Goal: Information Seeking & Learning: Find specific page/section

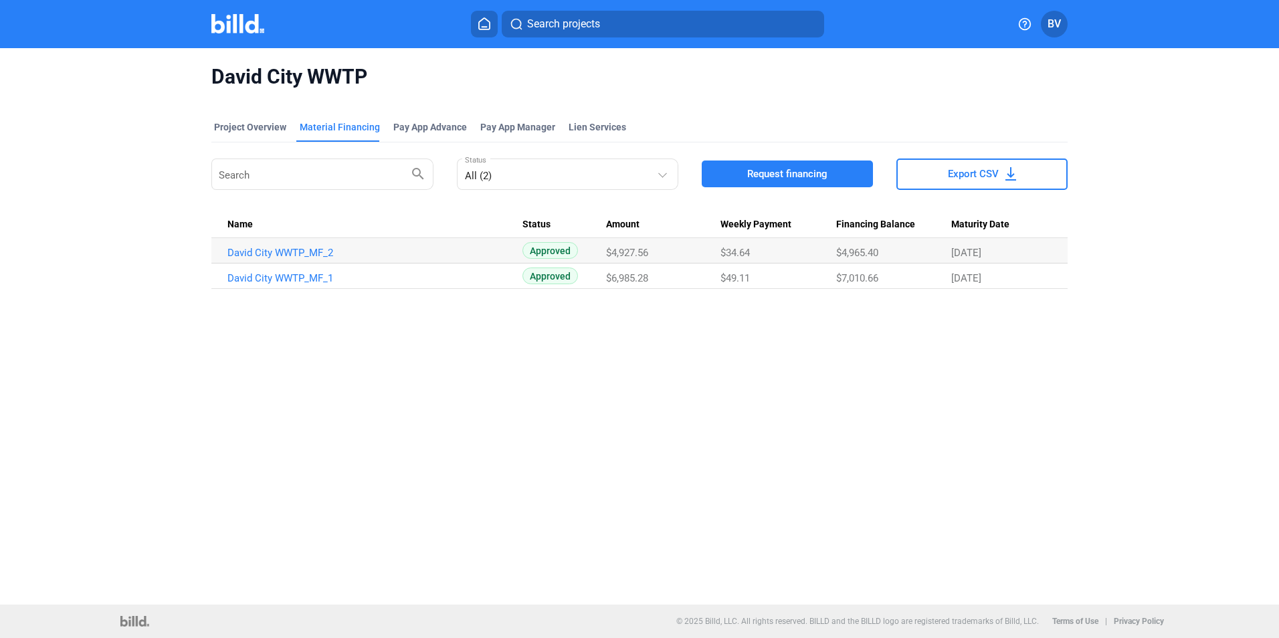
click at [476, 22] on home-icon at bounding box center [484, 23] width 16 height 13
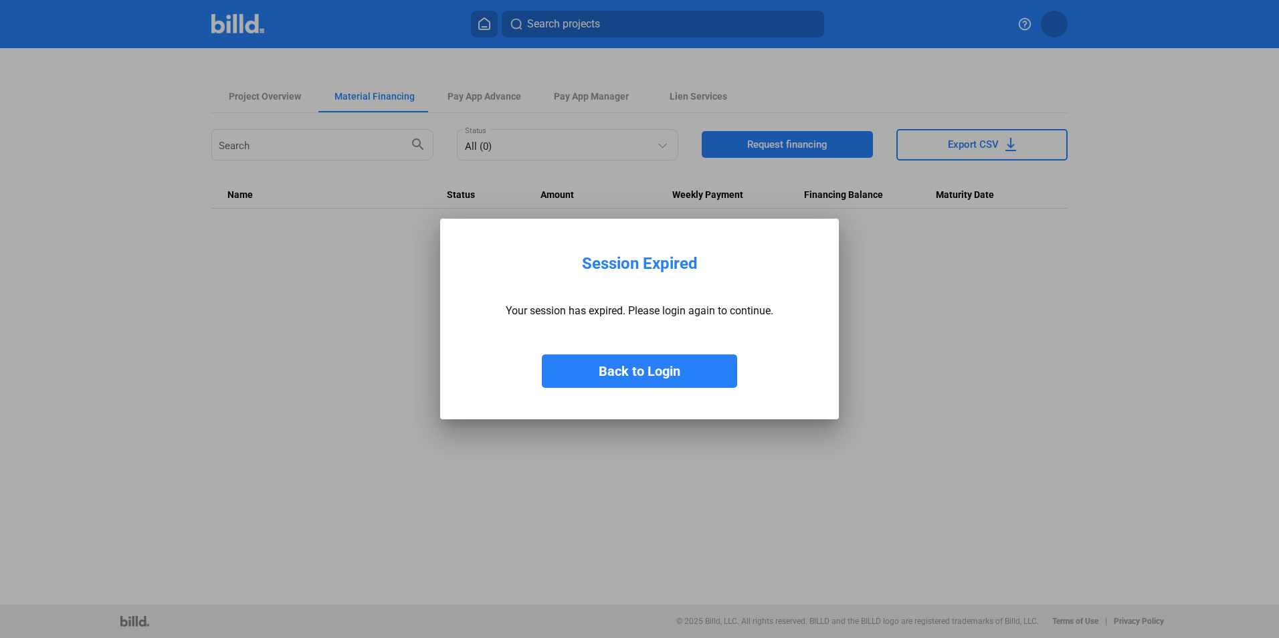
click at [627, 370] on button "Back to Login" at bounding box center [639, 370] width 195 height 33
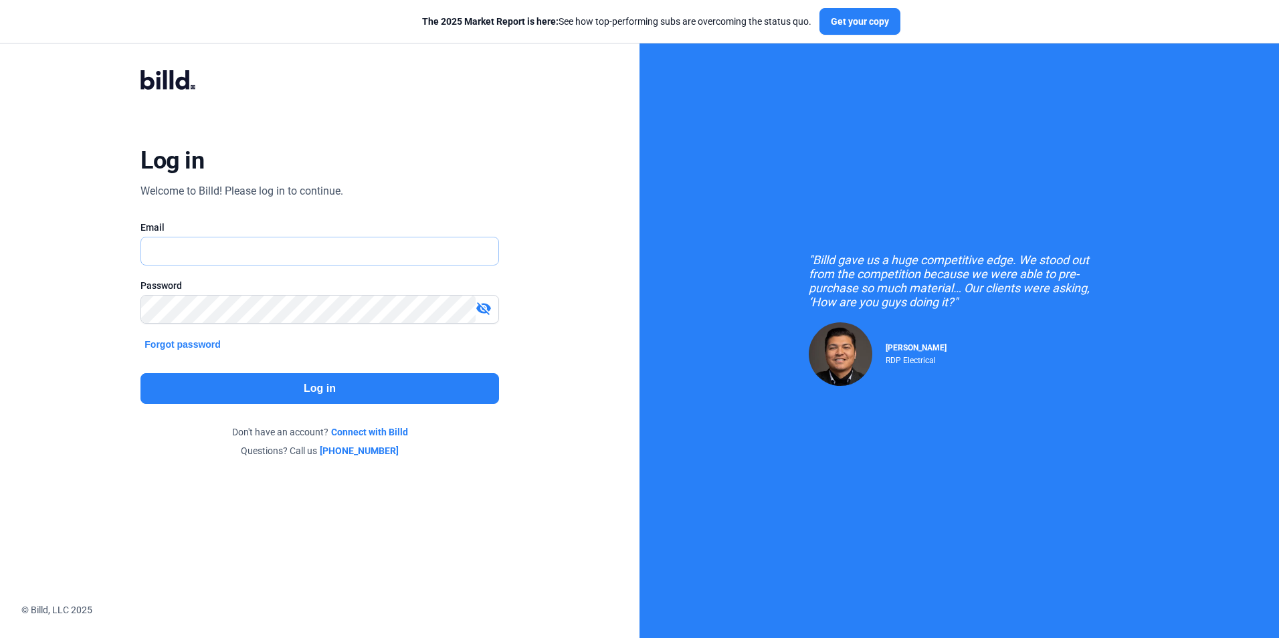
type input "[EMAIL_ADDRESS][DOMAIN_NAME]"
click at [274, 392] on button "Log in" at bounding box center [319, 388] width 358 height 31
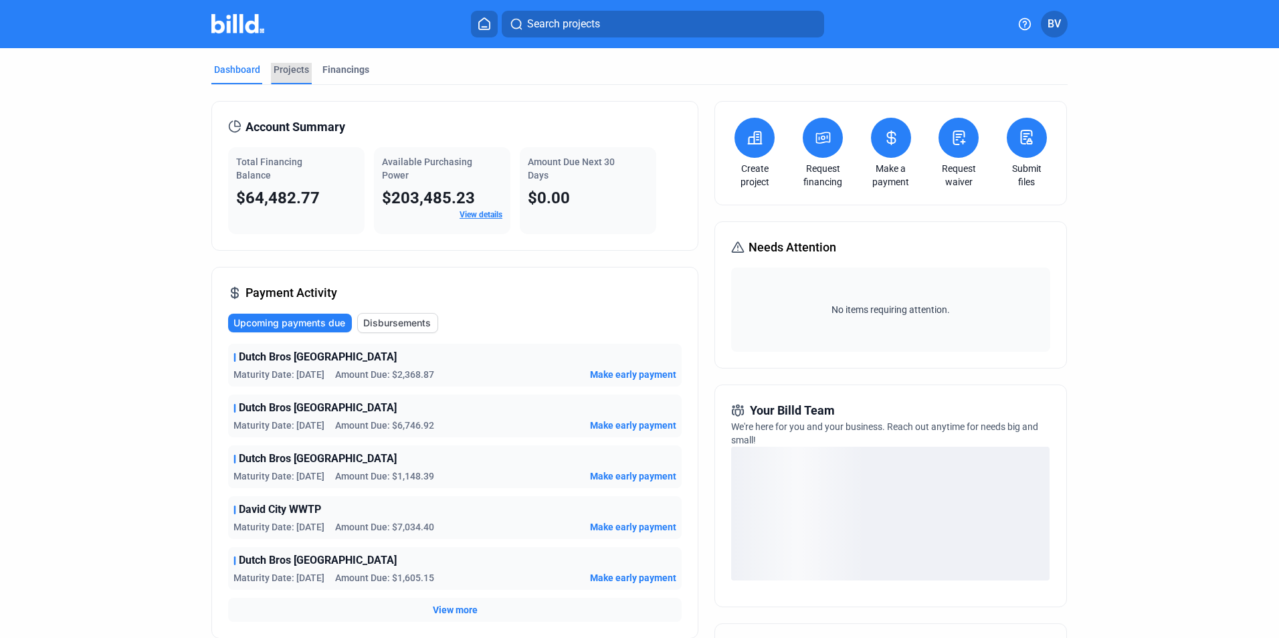
click at [281, 73] on div "Projects" at bounding box center [290, 69] width 35 height 13
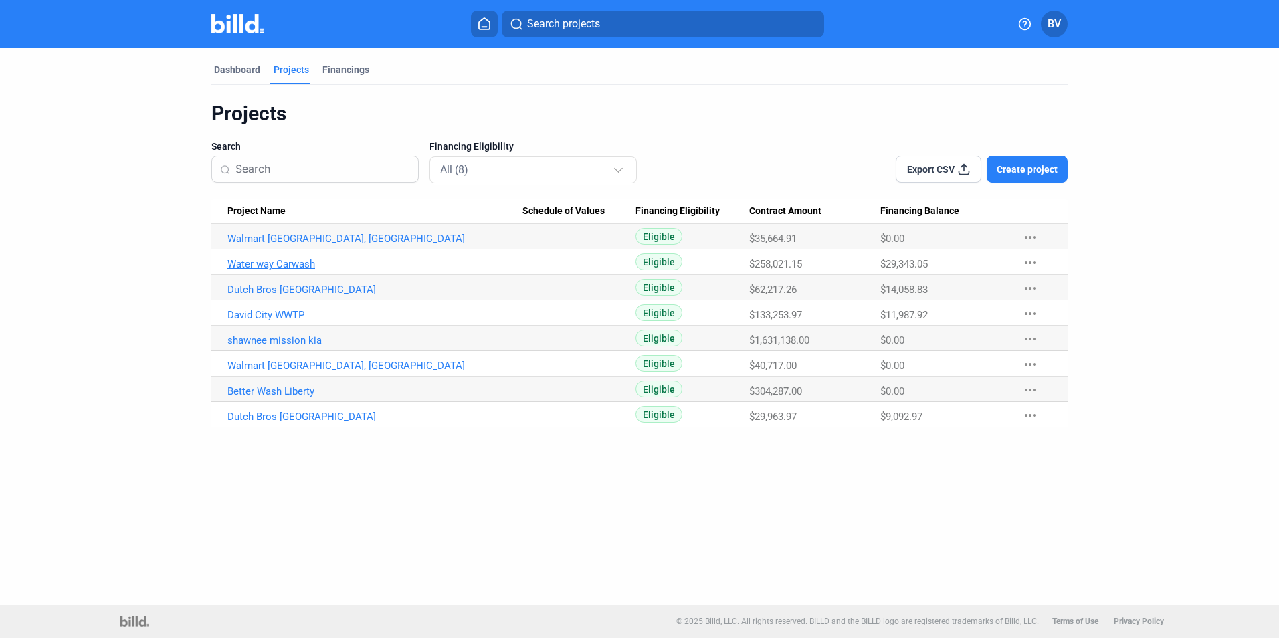
click at [305, 263] on link "Water way Carwash" at bounding box center [374, 264] width 295 height 12
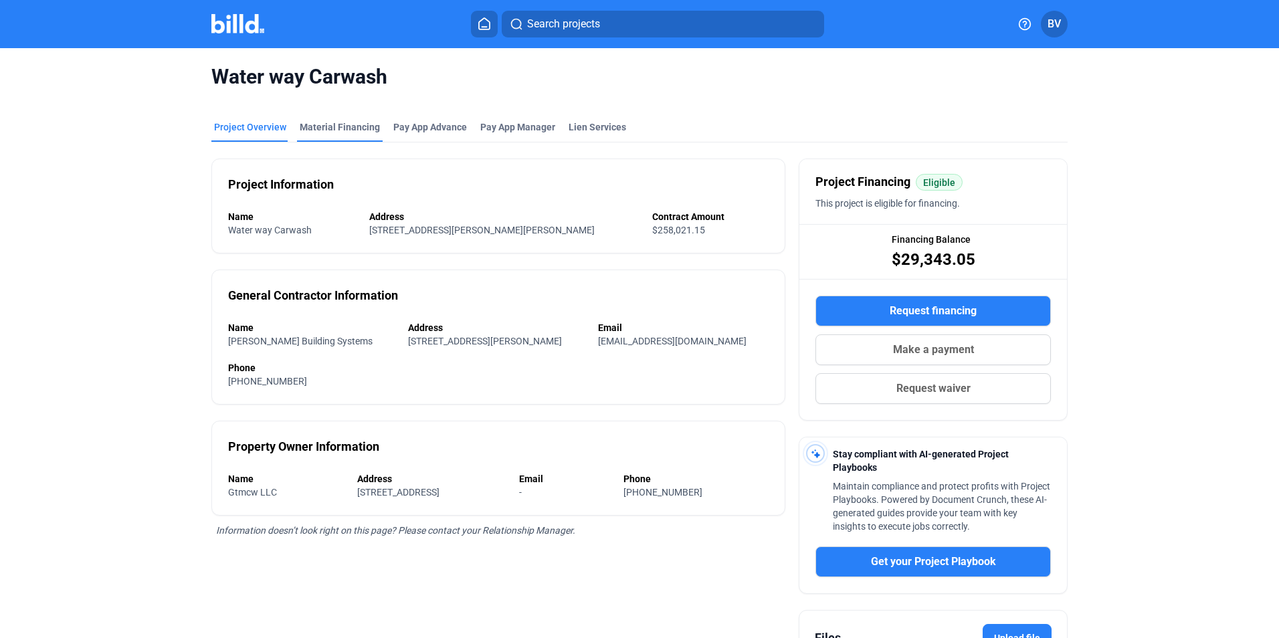
click at [352, 132] on div "Material Financing" at bounding box center [340, 126] width 80 height 13
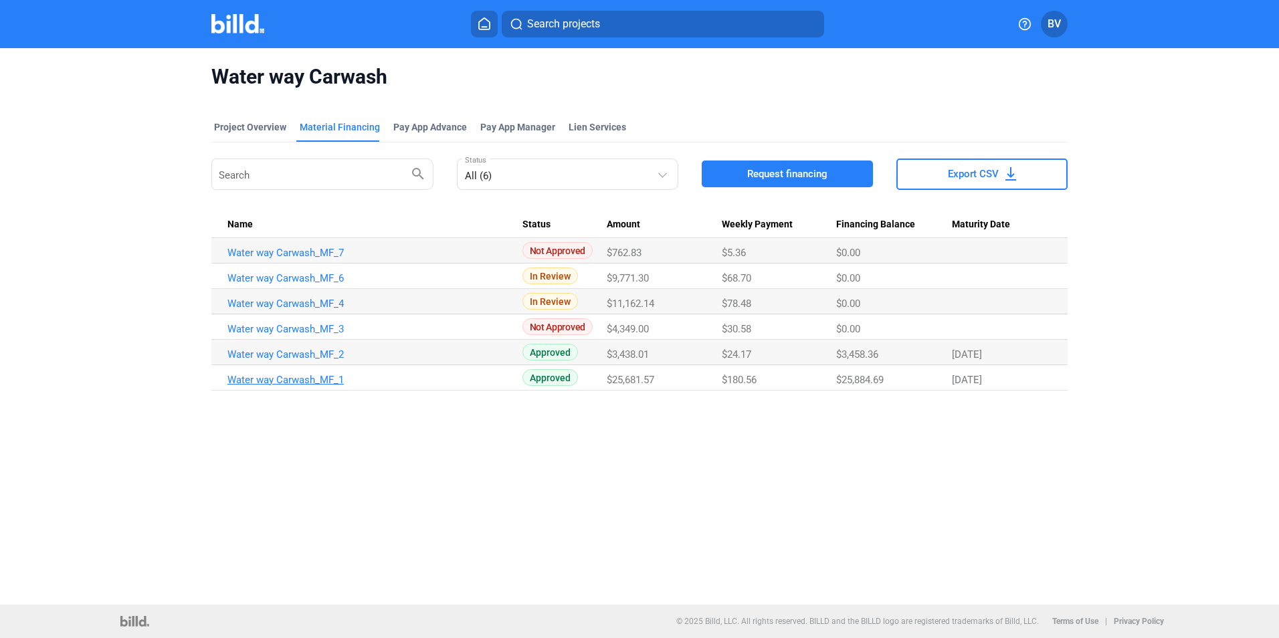
click at [318, 383] on link "Water way Carwash_MF_1" at bounding box center [374, 380] width 295 height 12
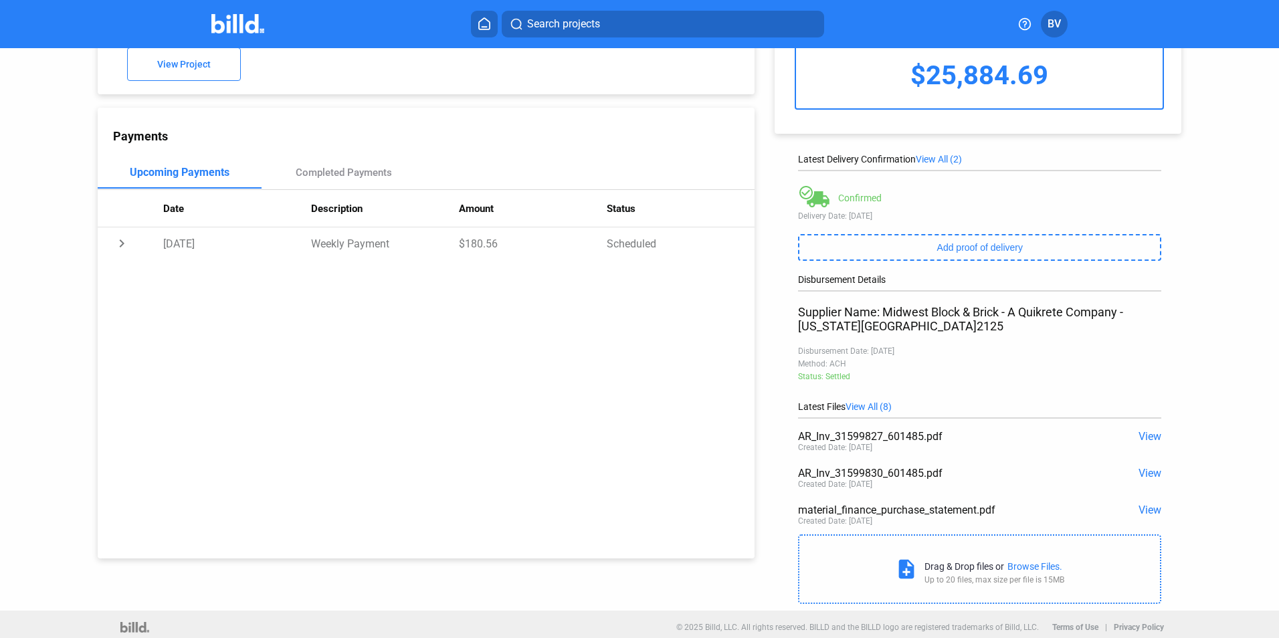
scroll to position [104, 0]
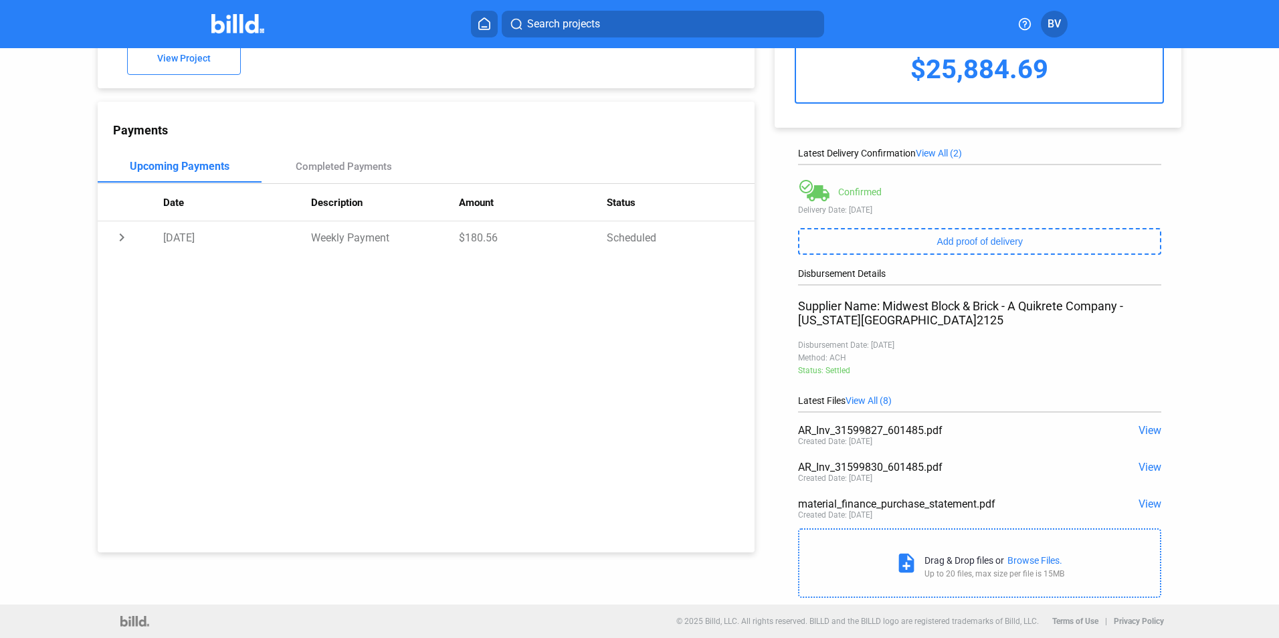
click at [1146, 467] on span "View" at bounding box center [1149, 467] width 23 height 13
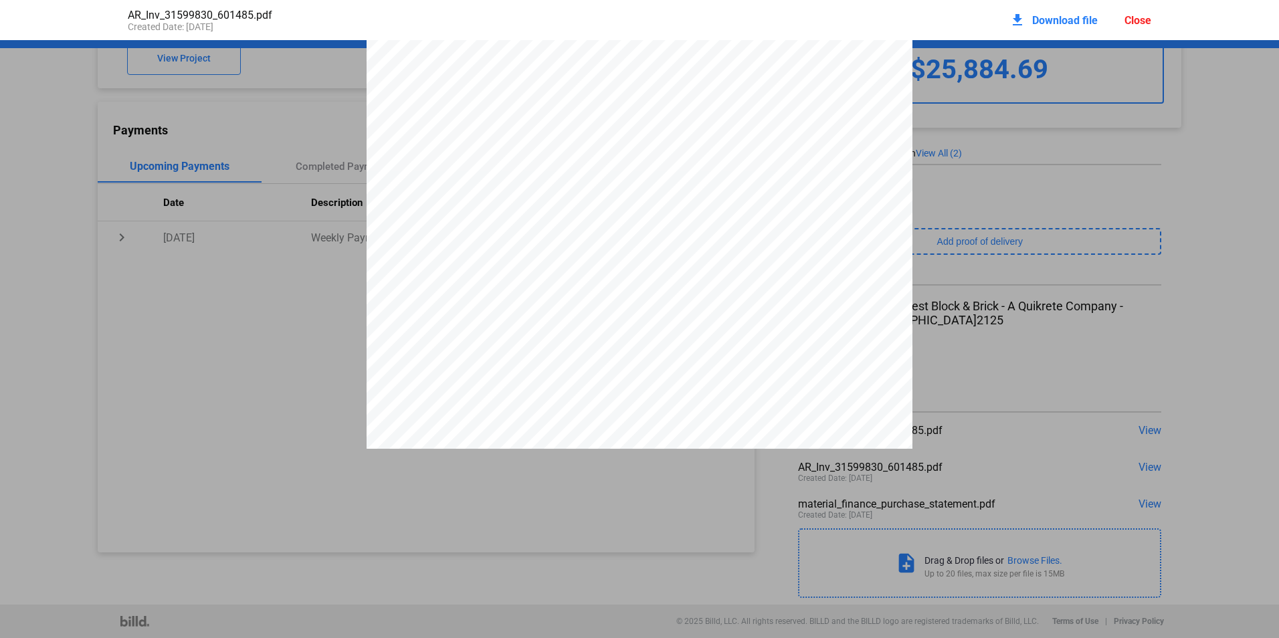
scroll to position [0, 0]
click at [1137, 22] on div "Close" at bounding box center [1137, 20] width 27 height 13
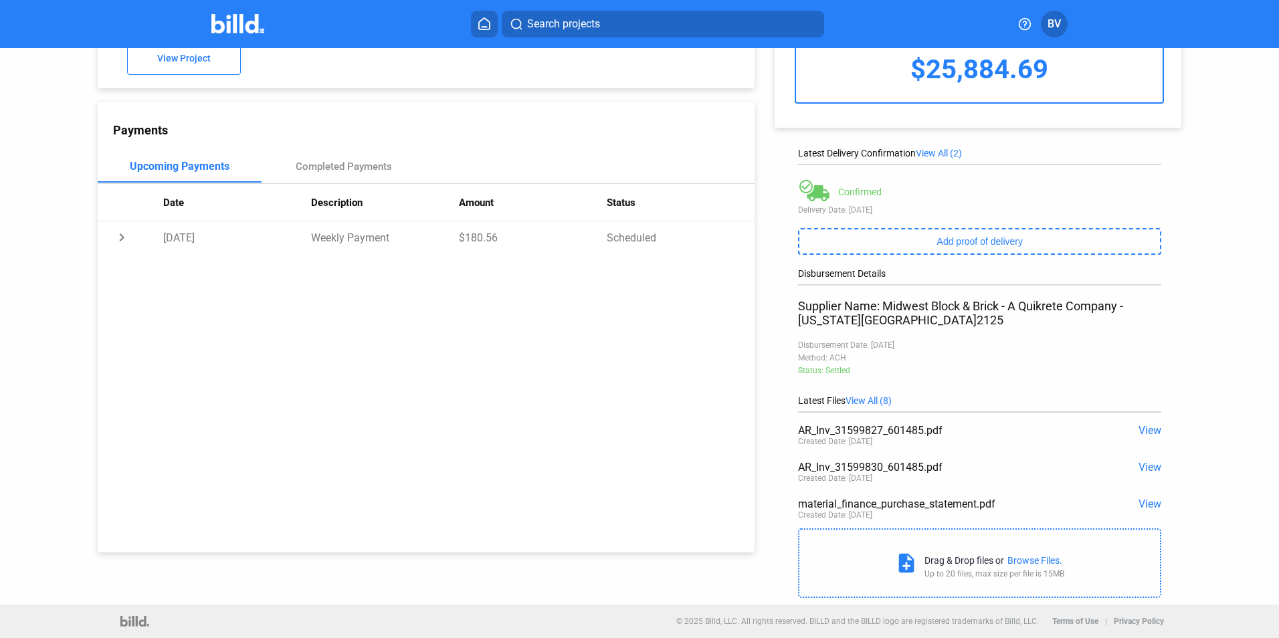
click at [1147, 431] on span "View" at bounding box center [1149, 430] width 23 height 13
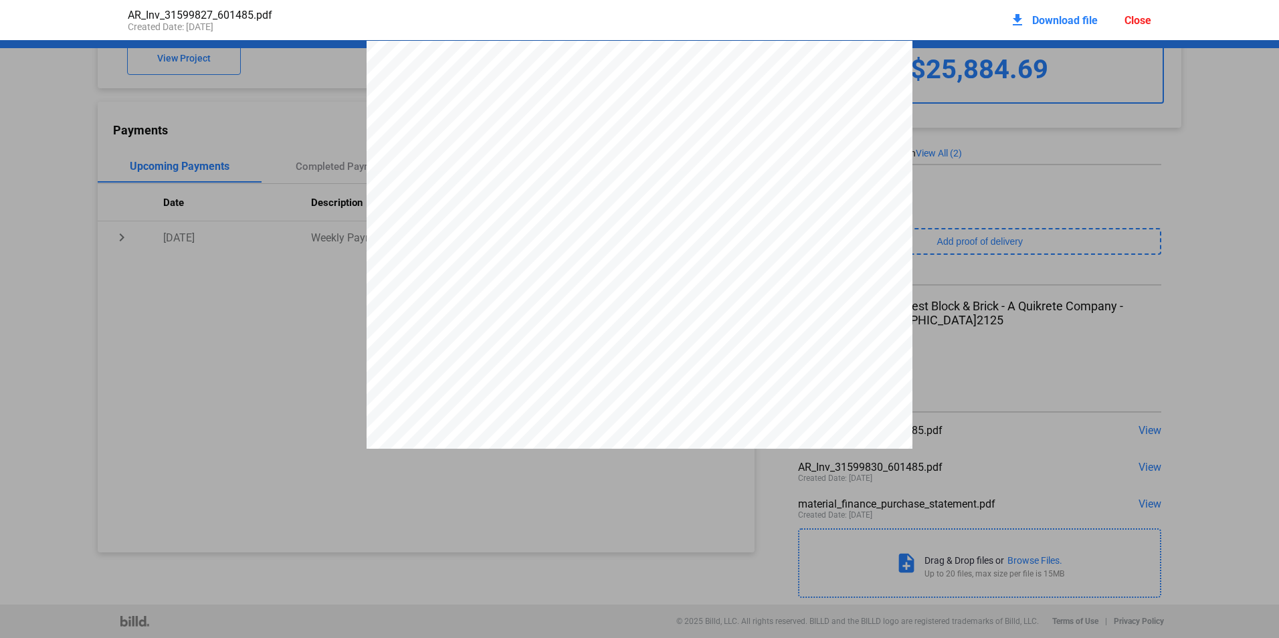
click at [1133, 19] on div "Close" at bounding box center [1137, 20] width 27 height 13
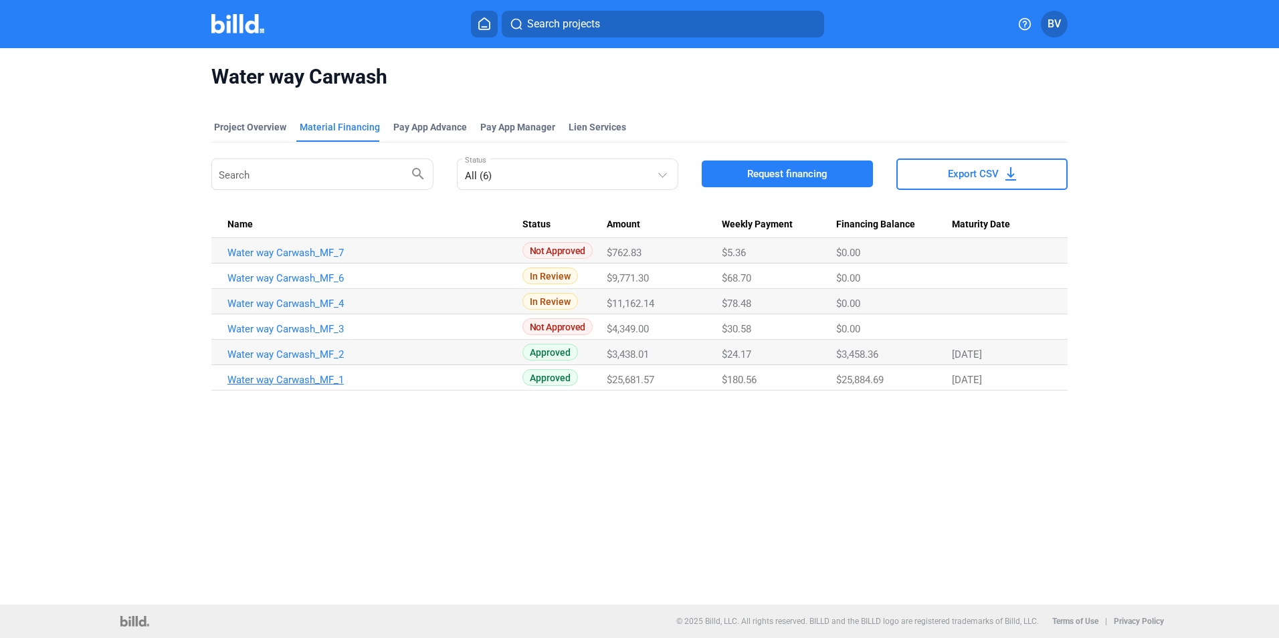
click at [321, 382] on link "Water way Carwash_MF_1" at bounding box center [374, 380] width 295 height 12
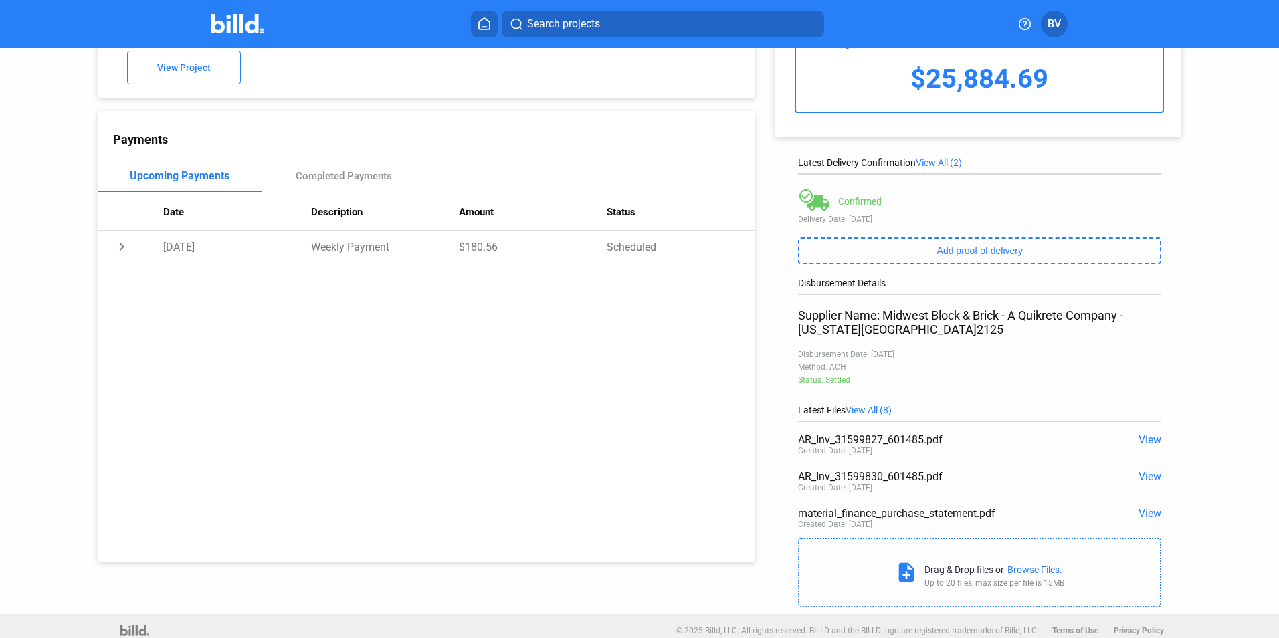
scroll to position [104, 0]
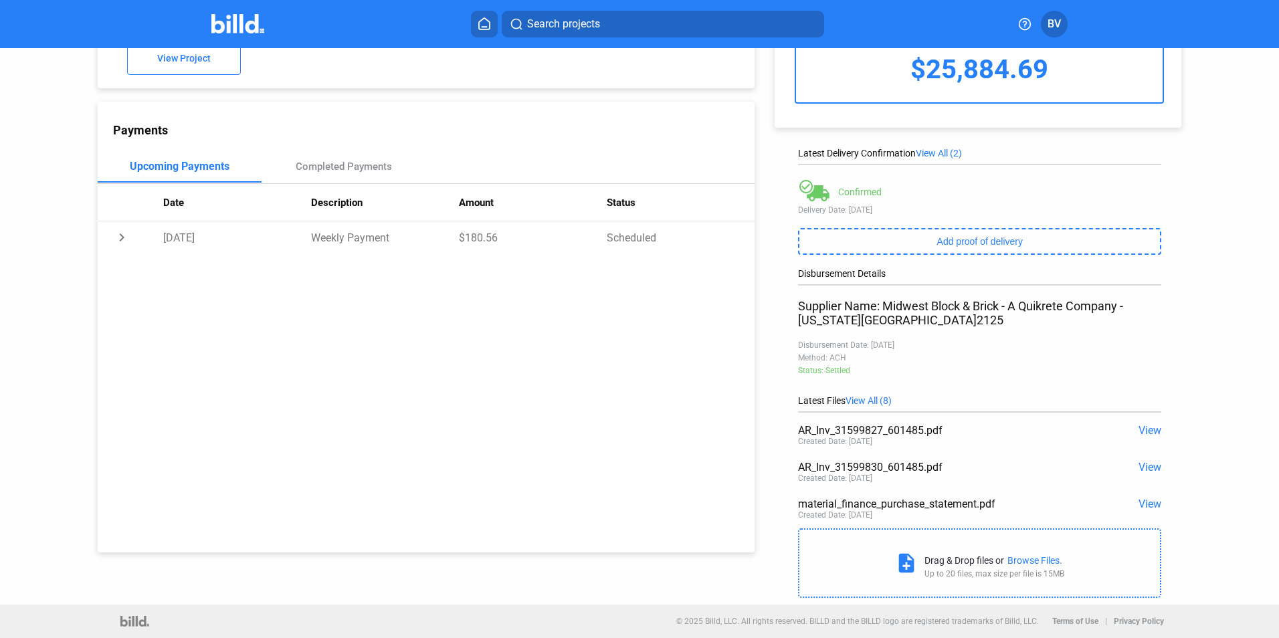
click at [1139, 506] on span "View" at bounding box center [1149, 504] width 23 height 13
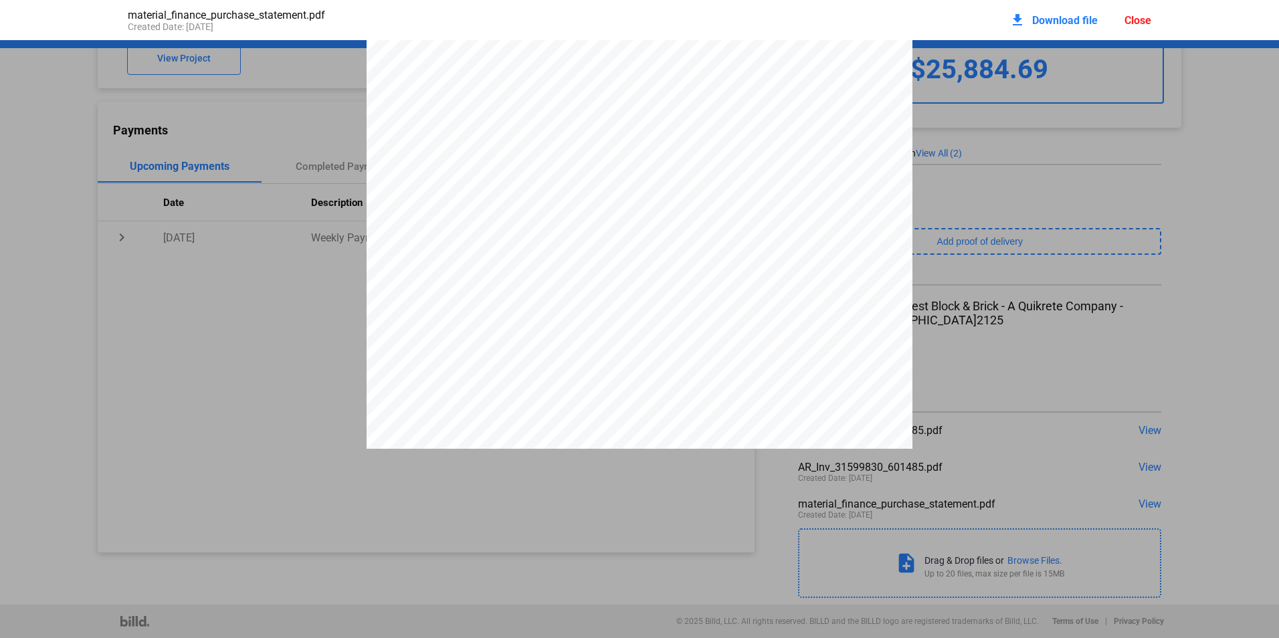
scroll to position [11859, 0]
click at [1143, 22] on div "Close" at bounding box center [1137, 20] width 27 height 13
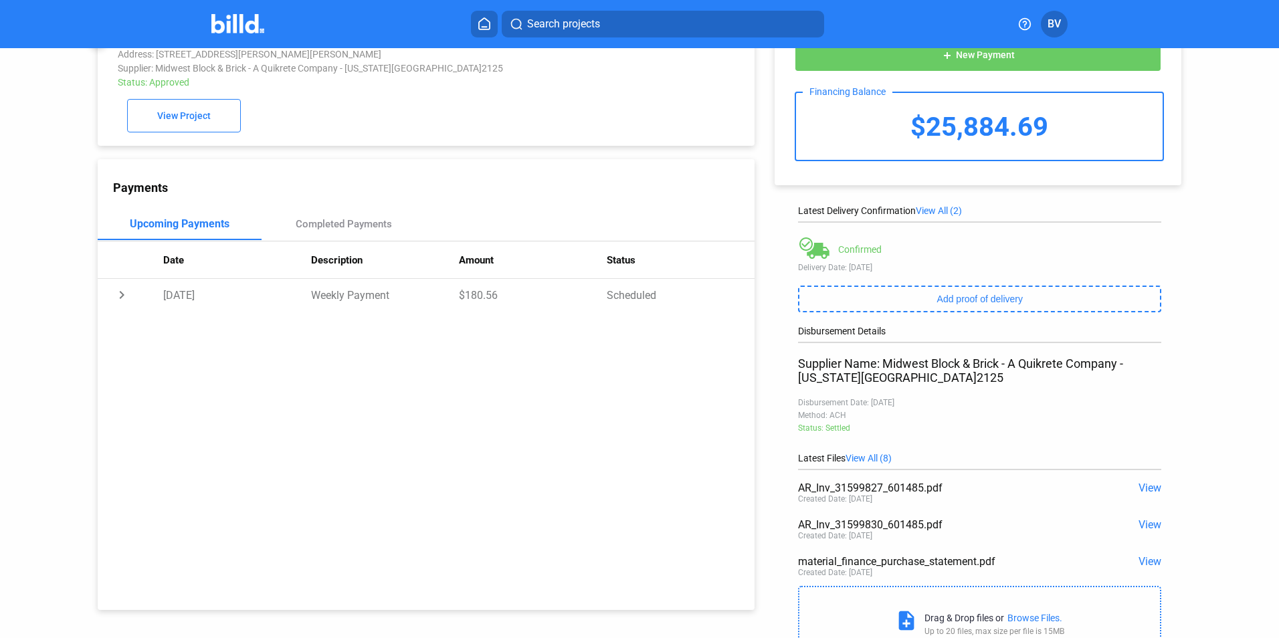
scroll to position [0, 0]
